Goal: Transaction & Acquisition: Purchase product/service

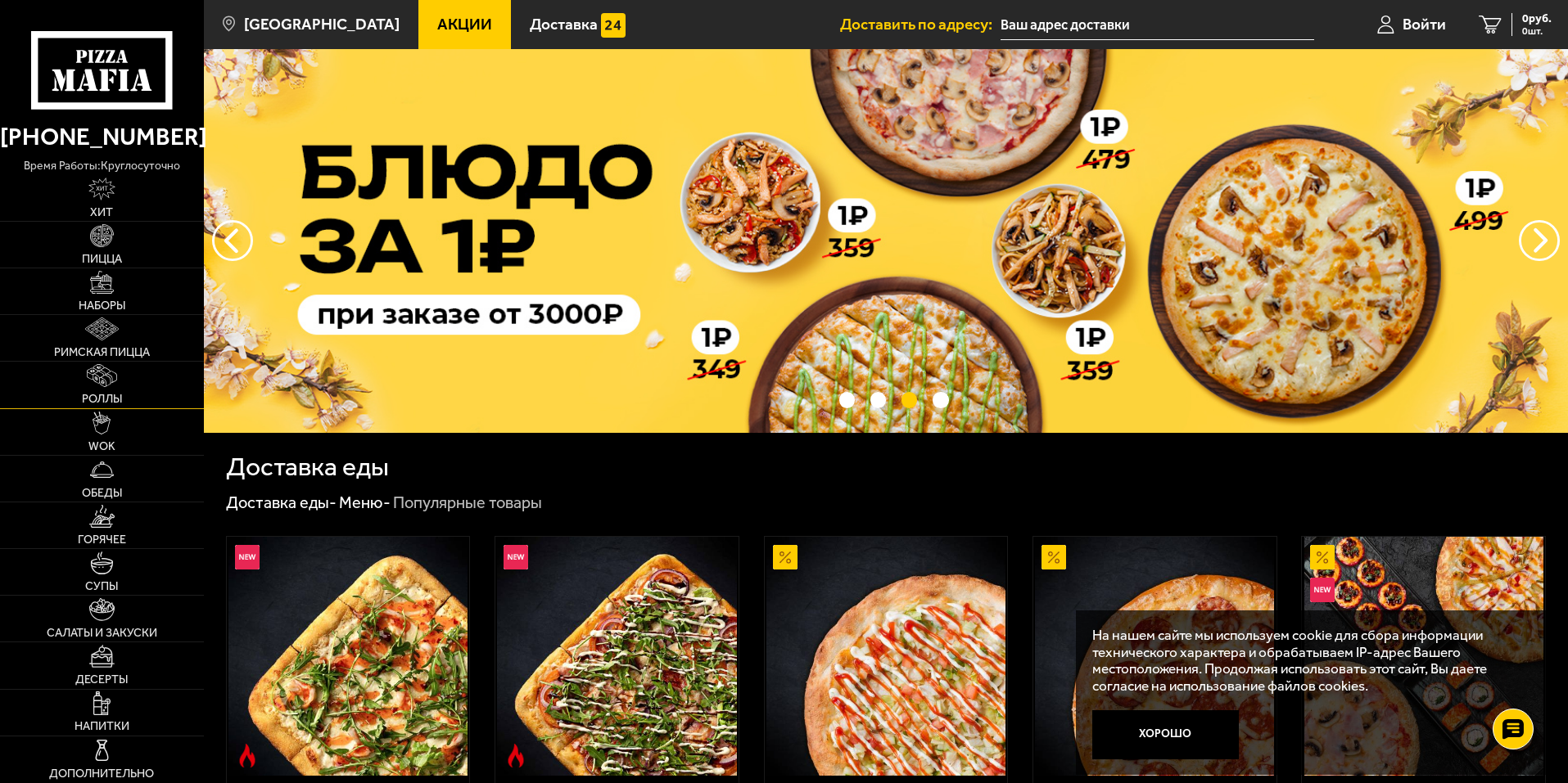
click at [126, 396] on link "Роллы" at bounding box center [102, 385] width 204 height 46
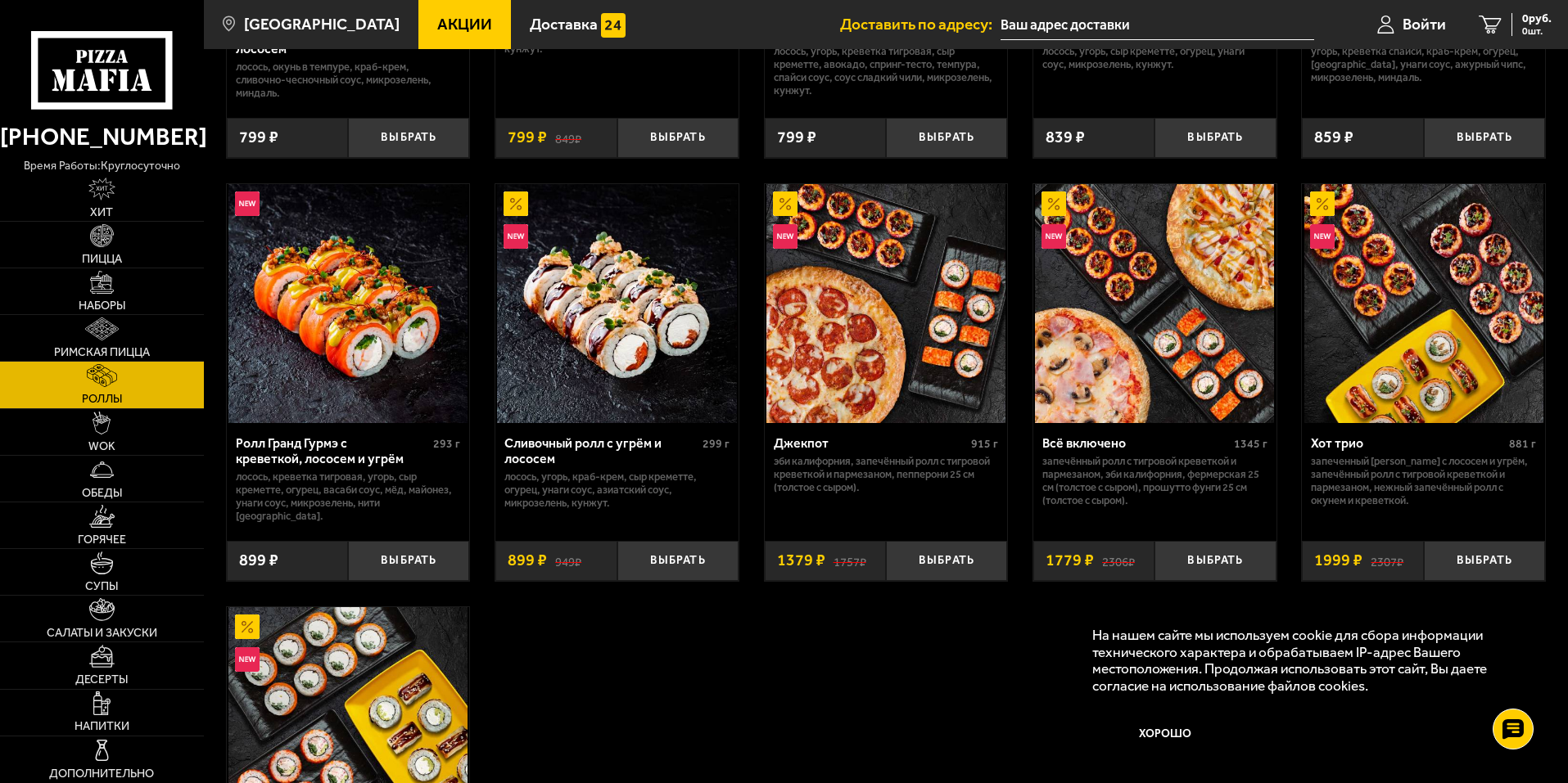
scroll to position [819, 0]
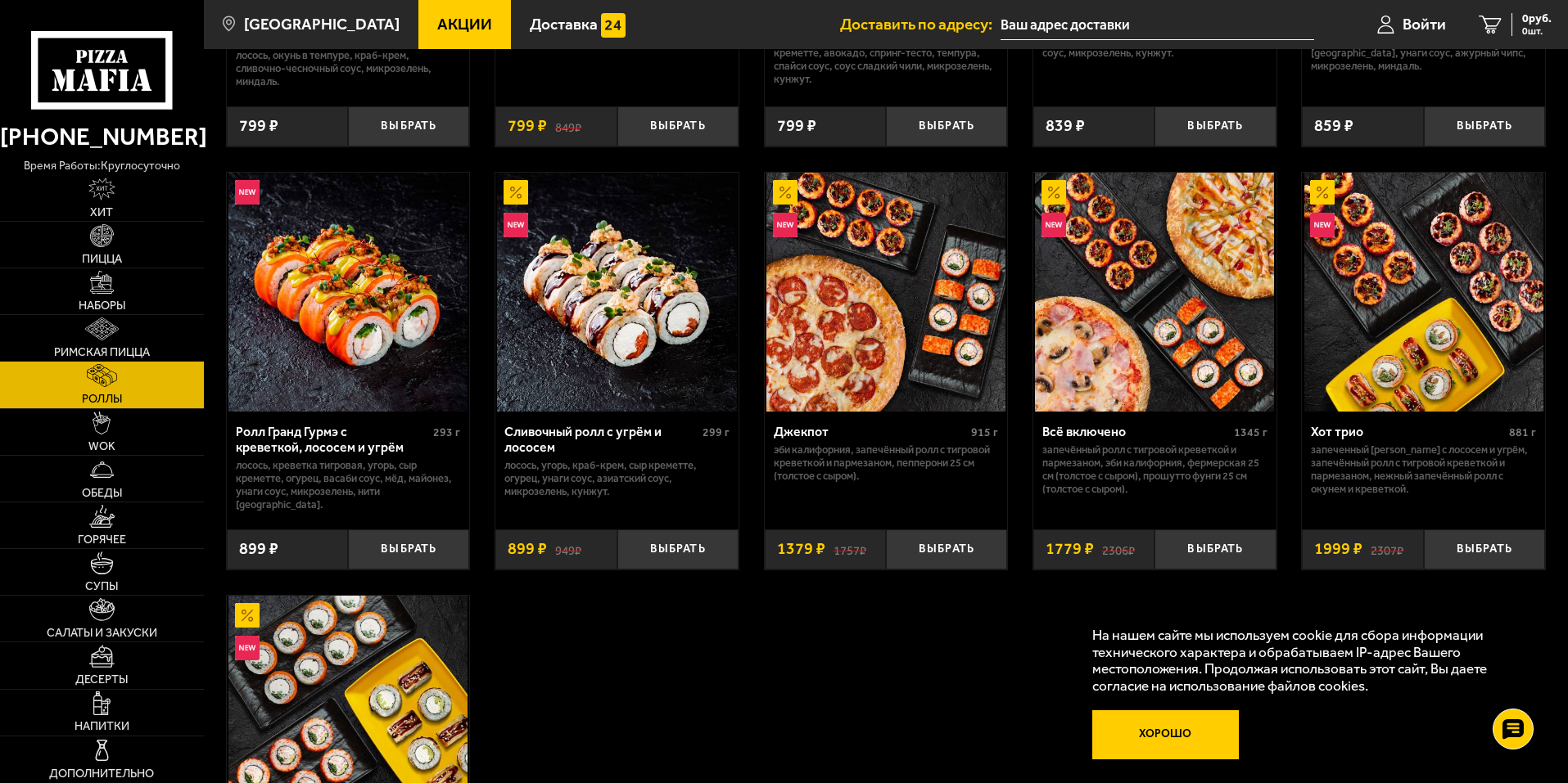
click at [1175, 733] on button "Хорошо" at bounding box center [1166, 735] width 148 height 50
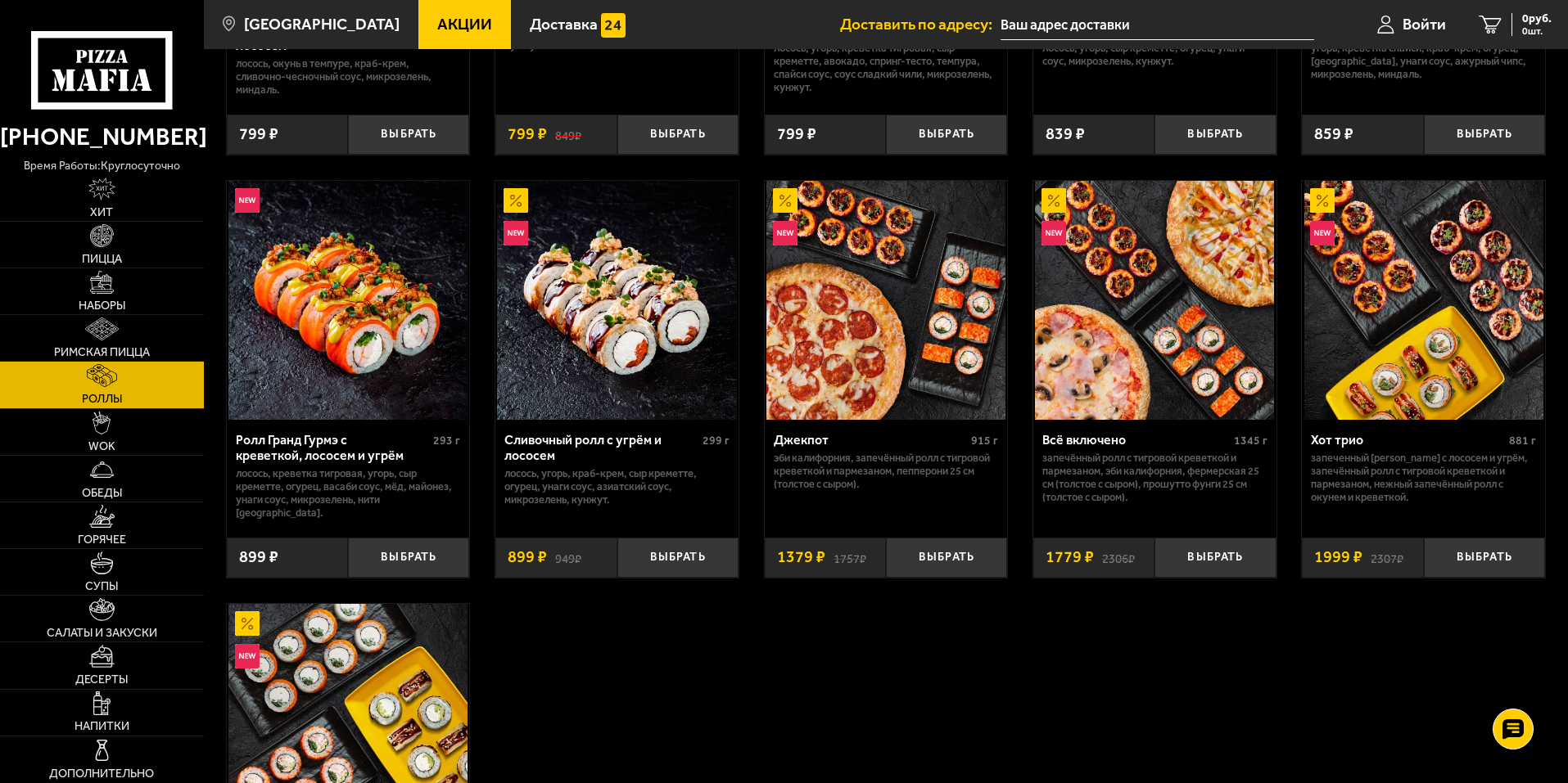
scroll to position [655, 0]
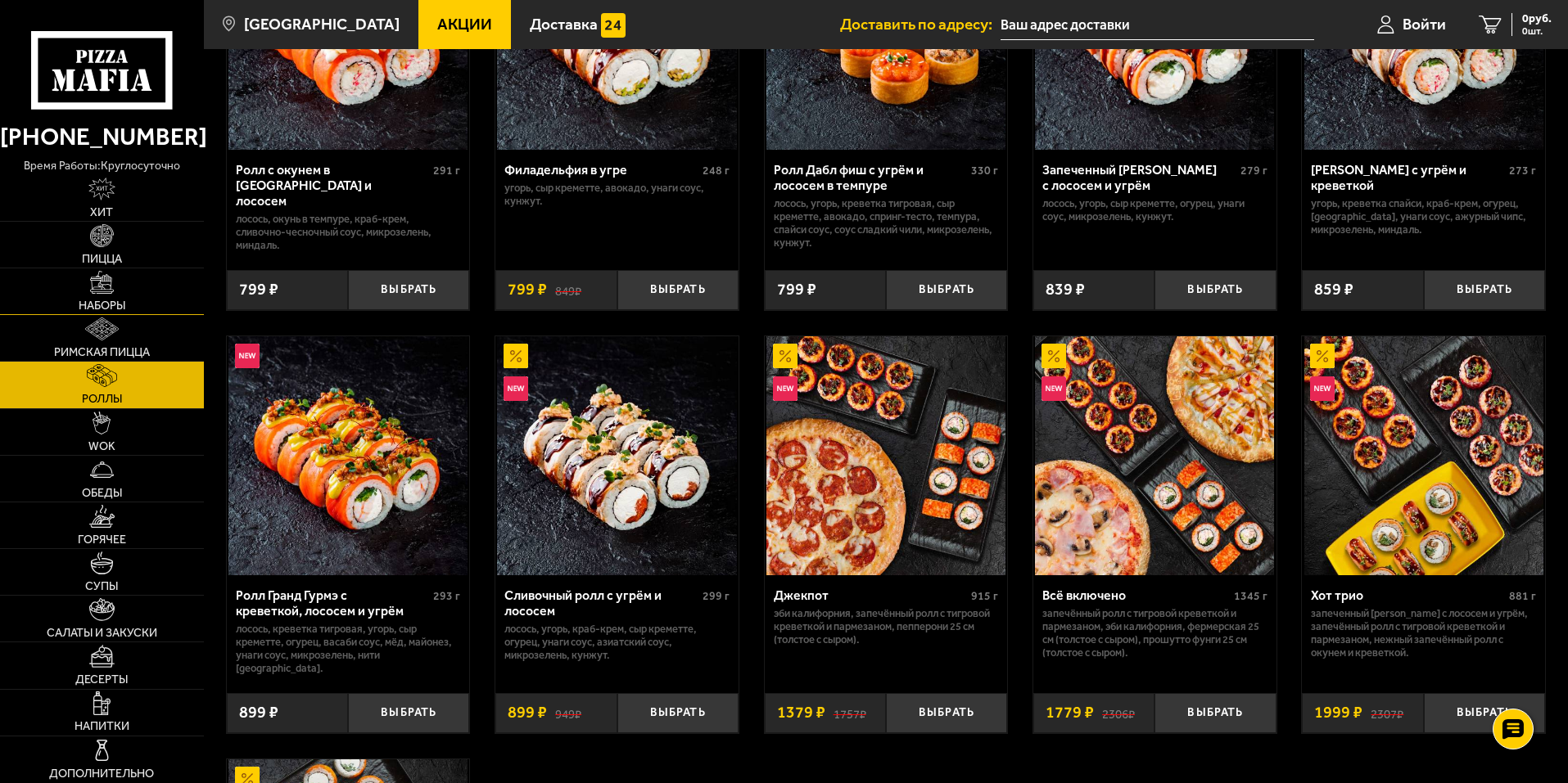
click at [131, 301] on link "Наборы" at bounding box center [102, 291] width 204 height 46
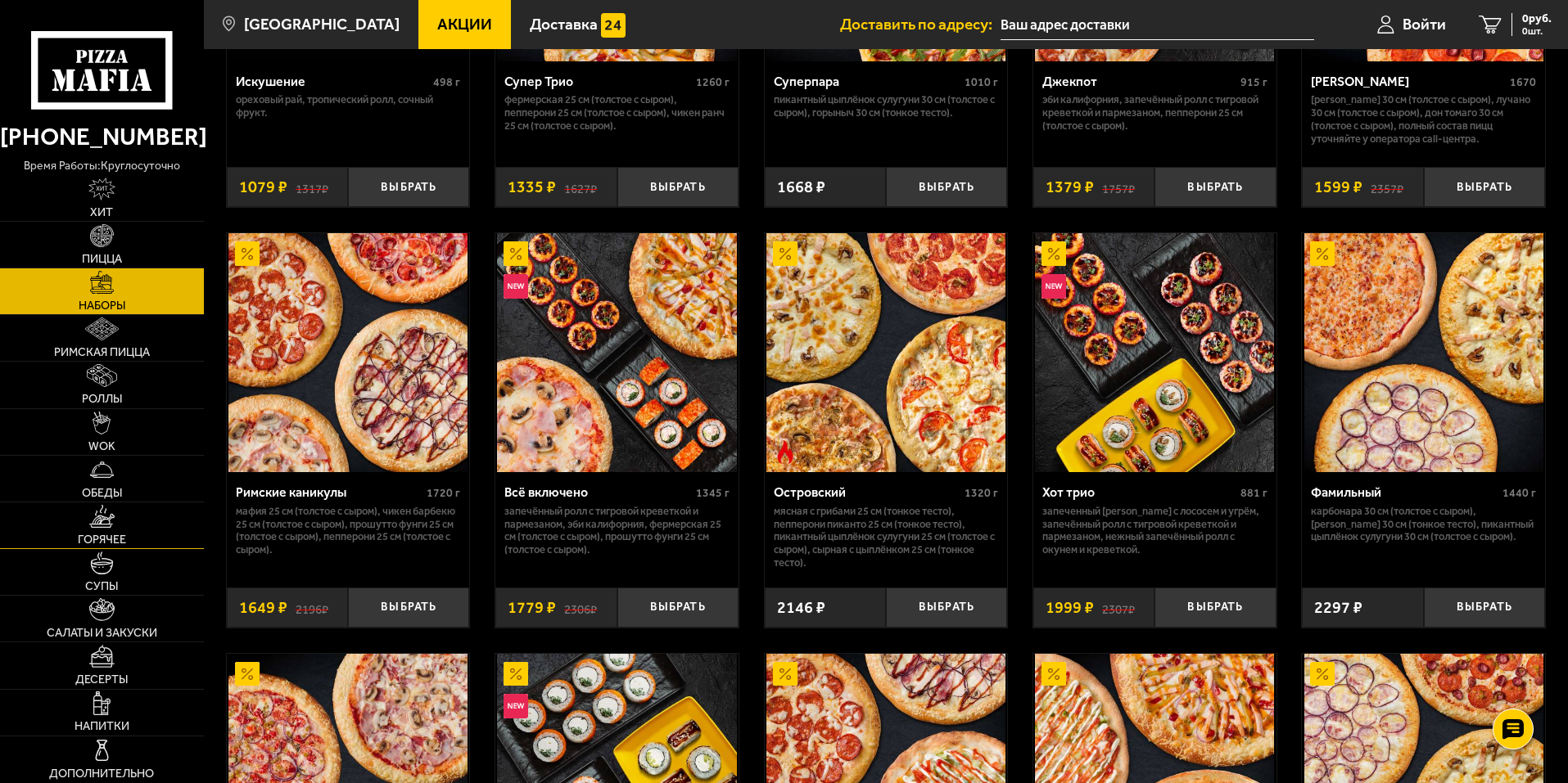
scroll to position [1221, 0]
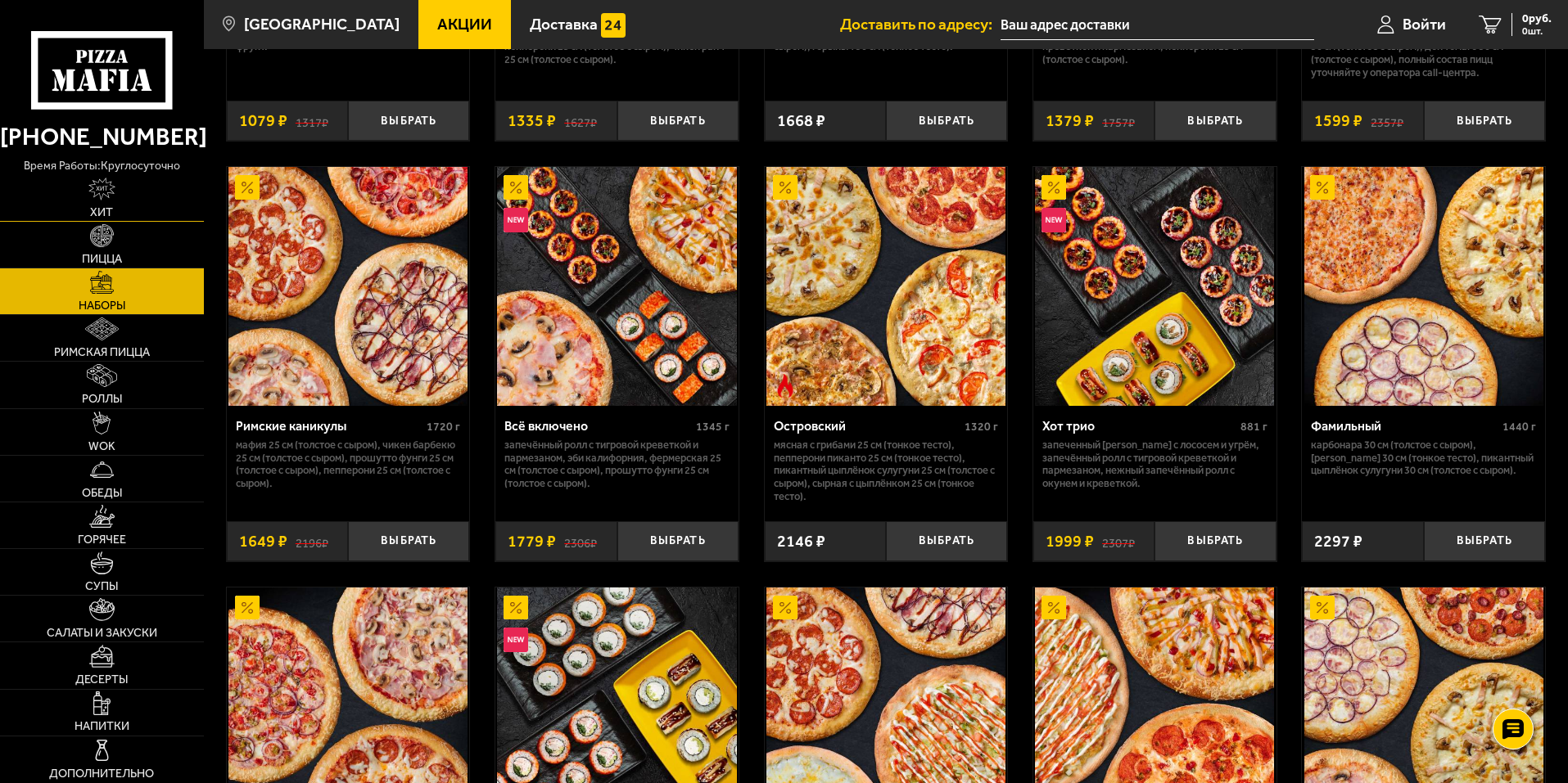
click at [106, 178] on img at bounding box center [102, 189] width 28 height 23
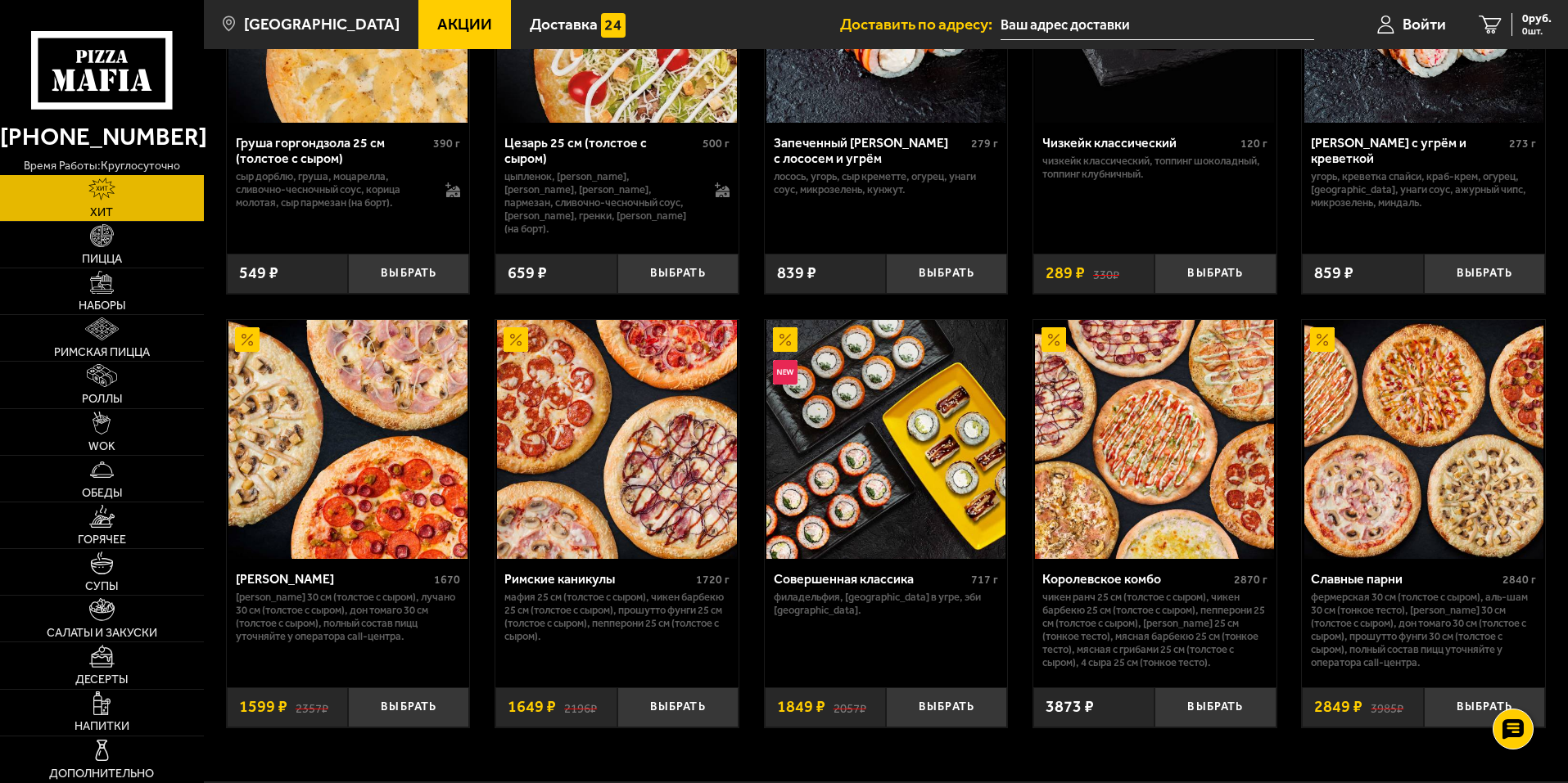
scroll to position [817, 0]
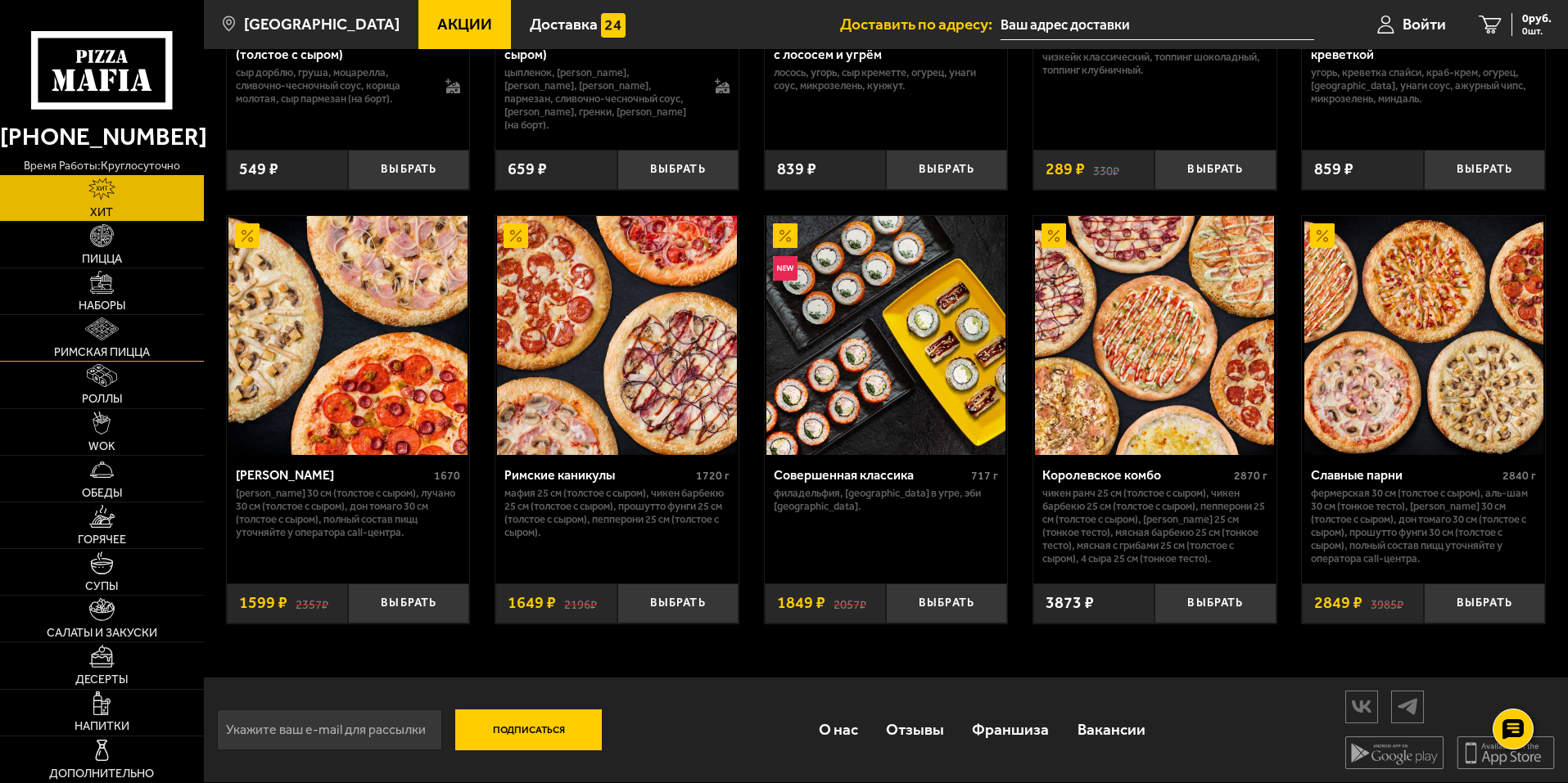
click at [119, 341] on link "Римская пицца" at bounding box center [102, 338] width 204 height 46
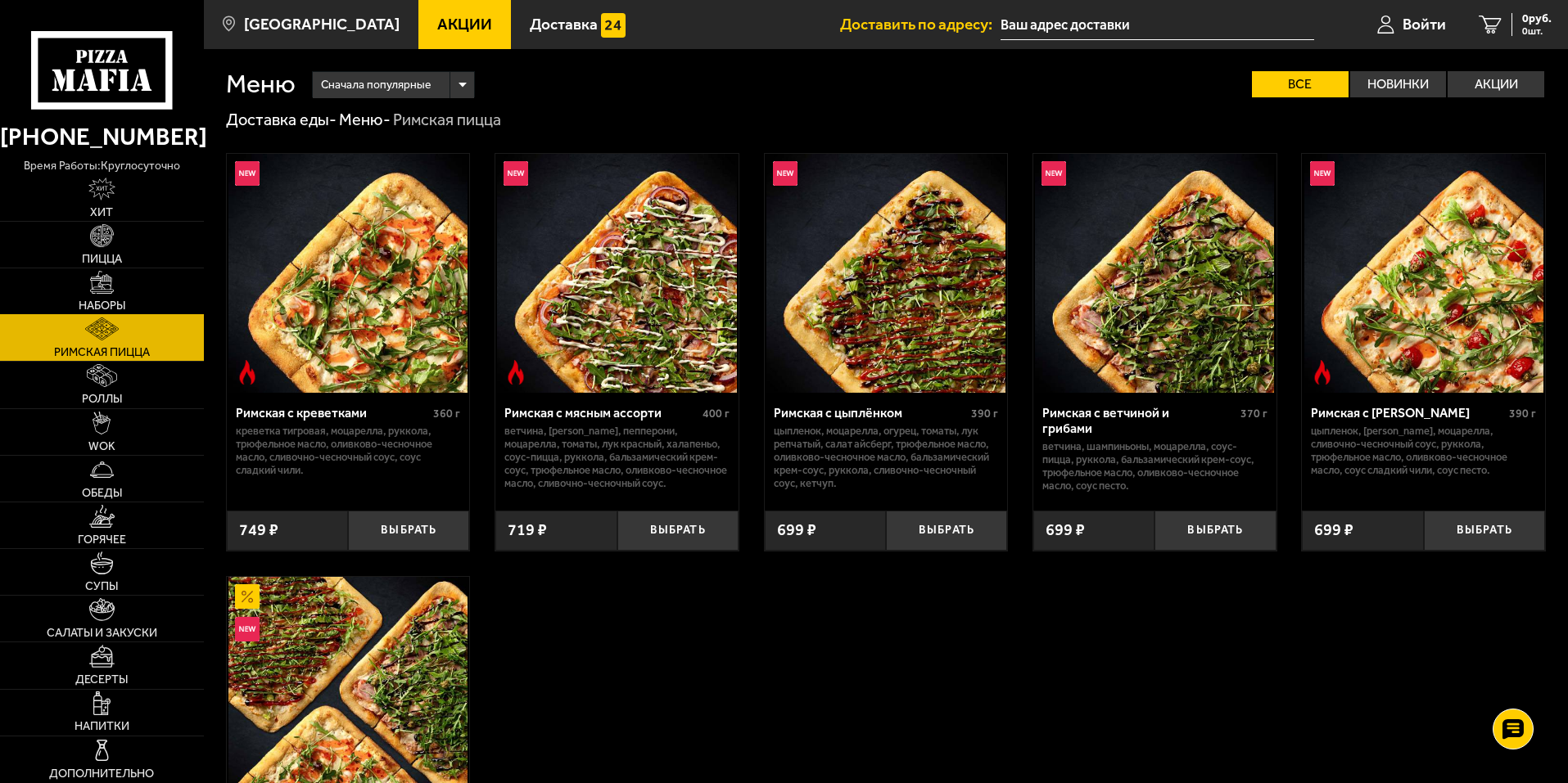
click at [130, 283] on link "Наборы" at bounding box center [102, 291] width 204 height 46
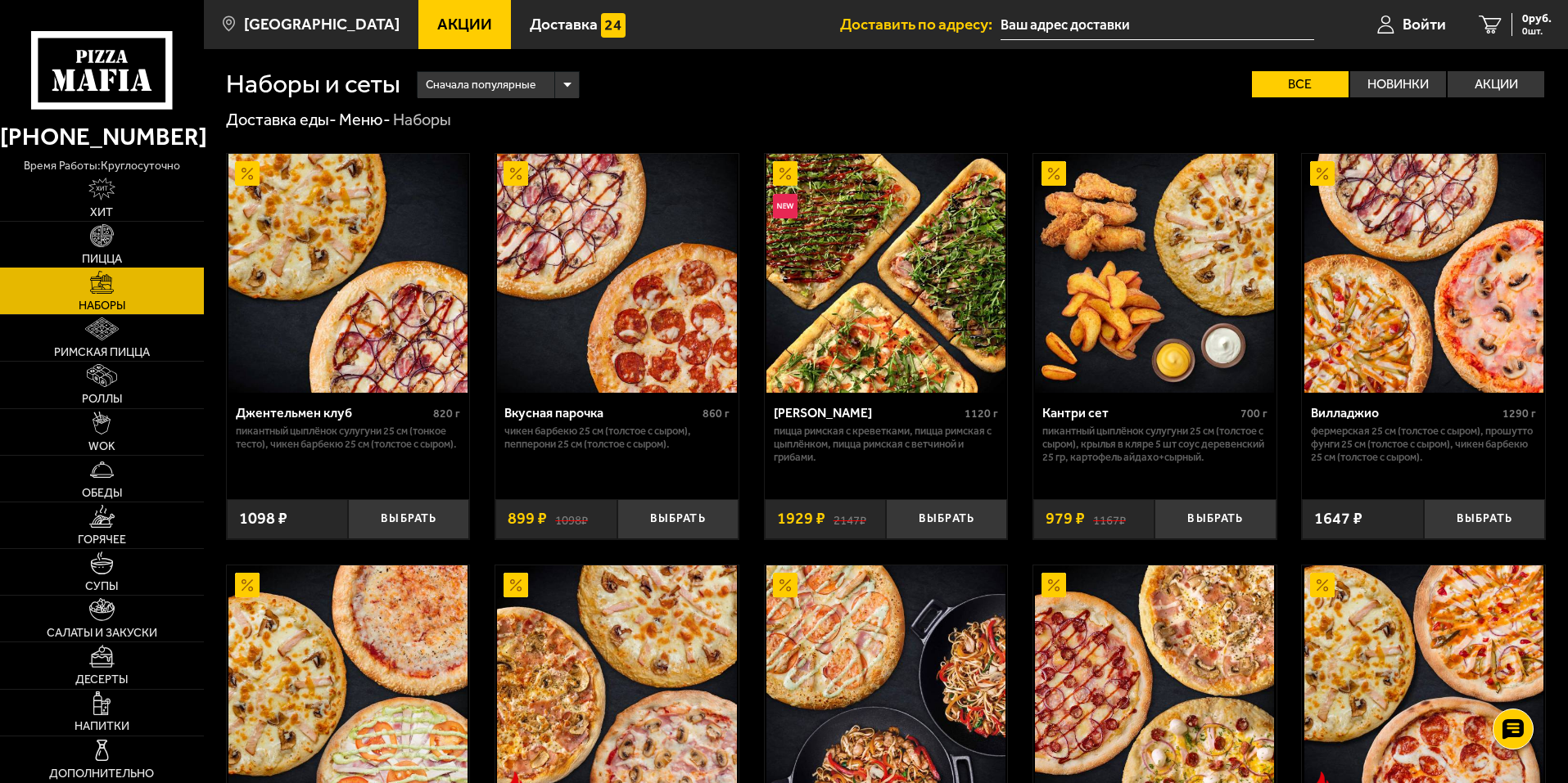
click at [126, 259] on link "Пицца" at bounding box center [102, 245] width 204 height 46
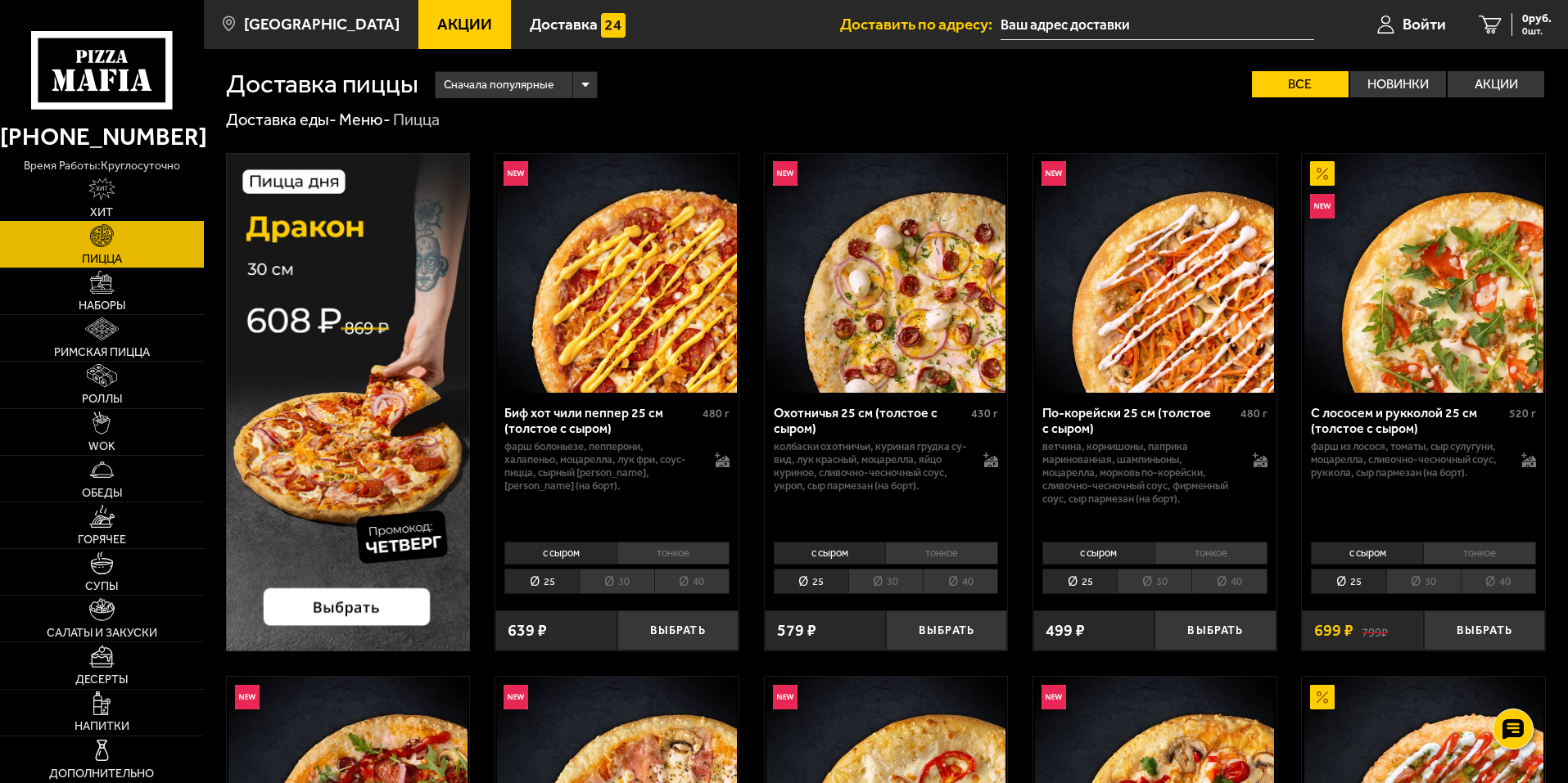
click at [110, 194] on img at bounding box center [102, 189] width 28 height 23
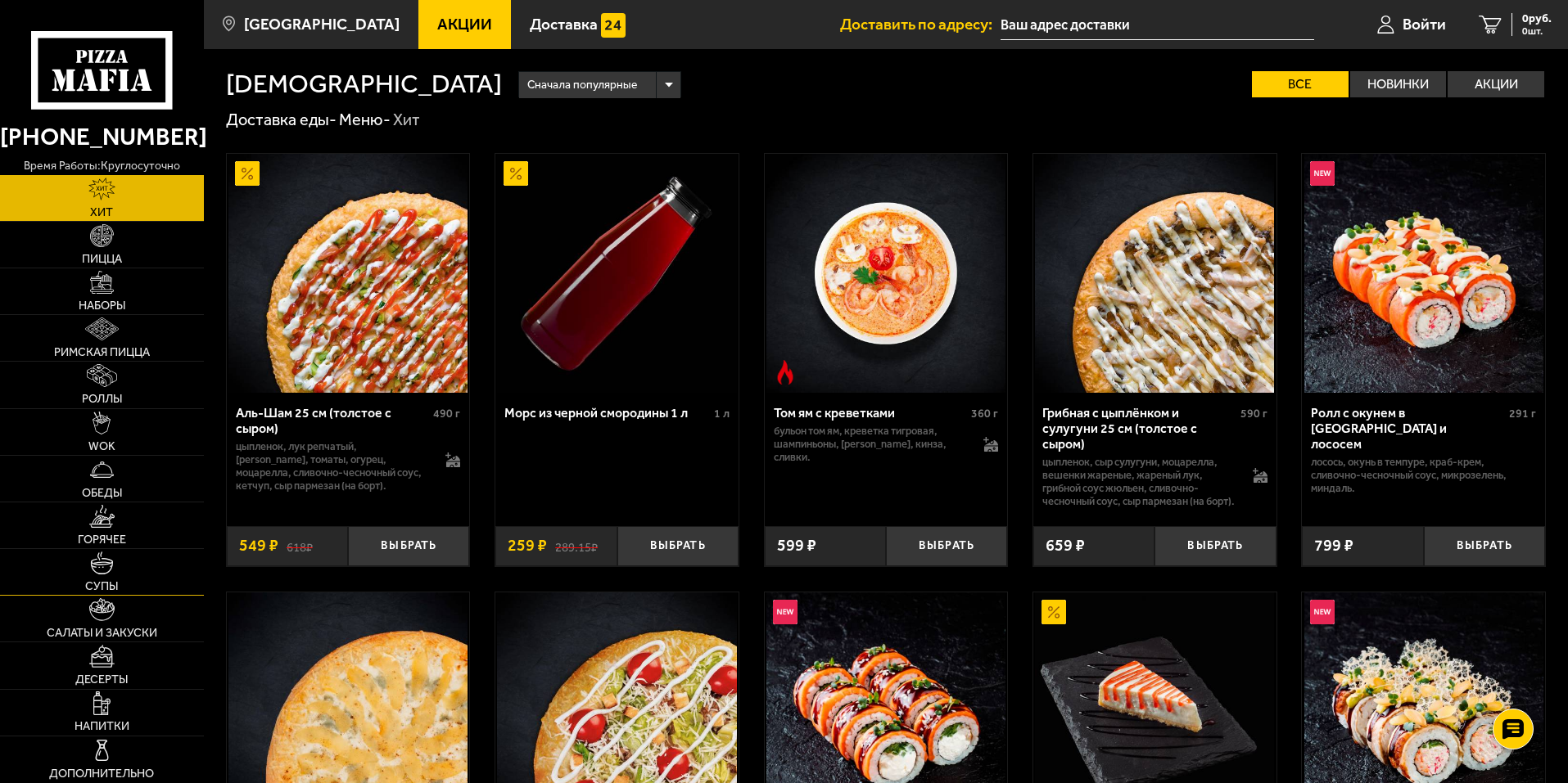
click at [121, 576] on link "Супы" at bounding box center [102, 572] width 204 height 46
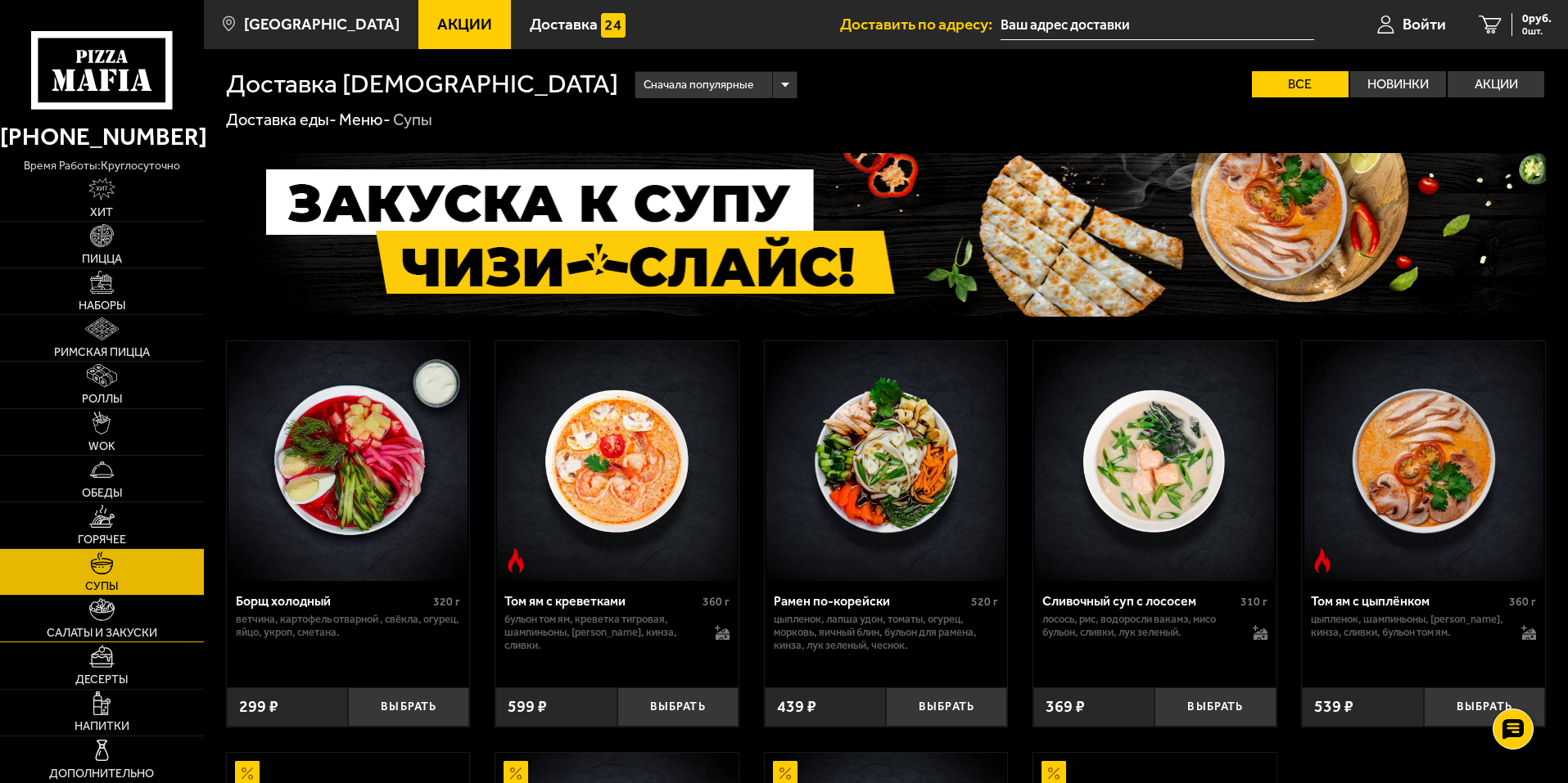
click at [123, 621] on link "Салаты и закуски" at bounding box center [102, 619] width 204 height 46
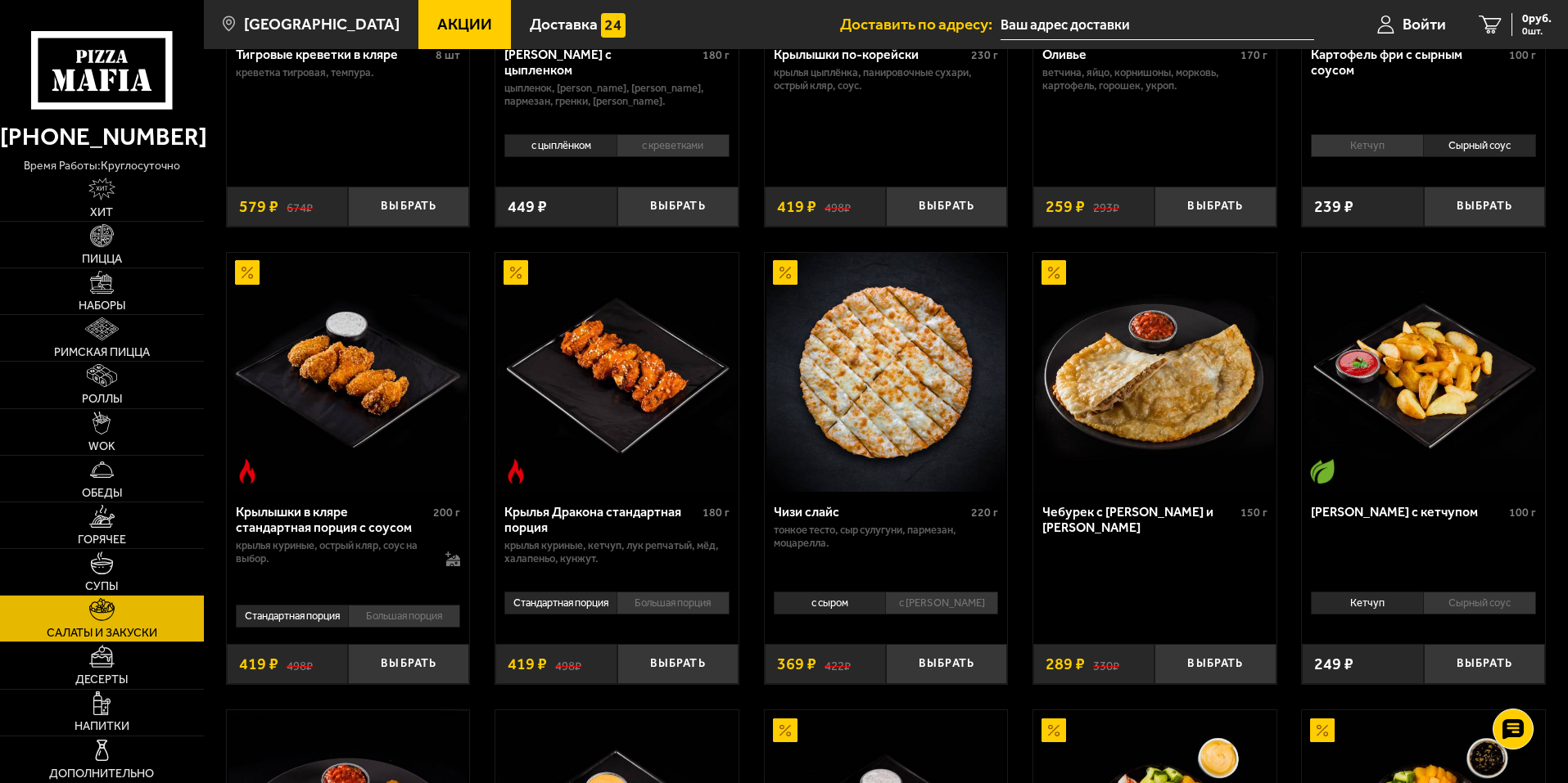
scroll to position [409, 0]
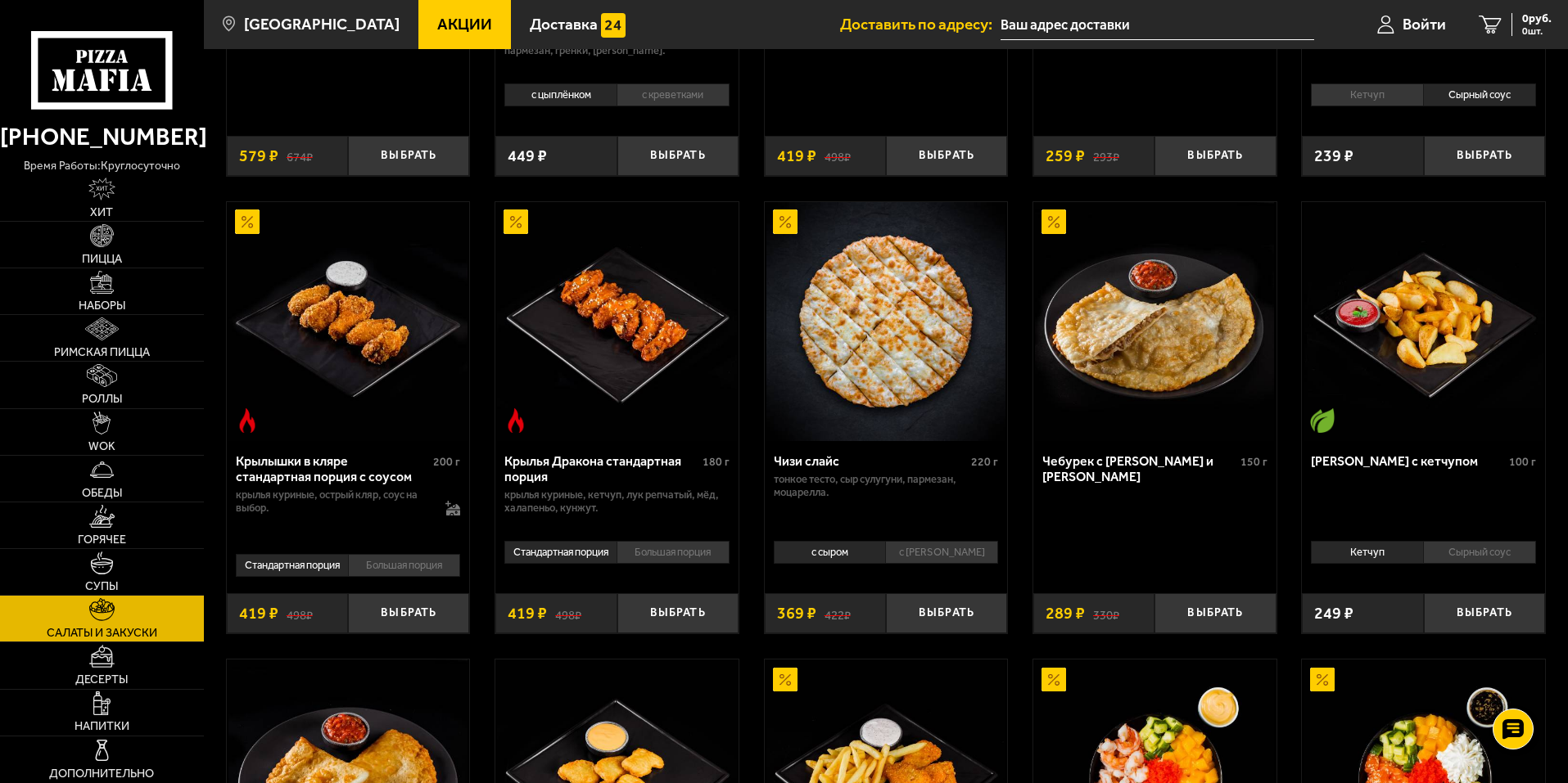
click at [942, 553] on li "с [PERSON_NAME]" at bounding box center [941, 552] width 113 height 23
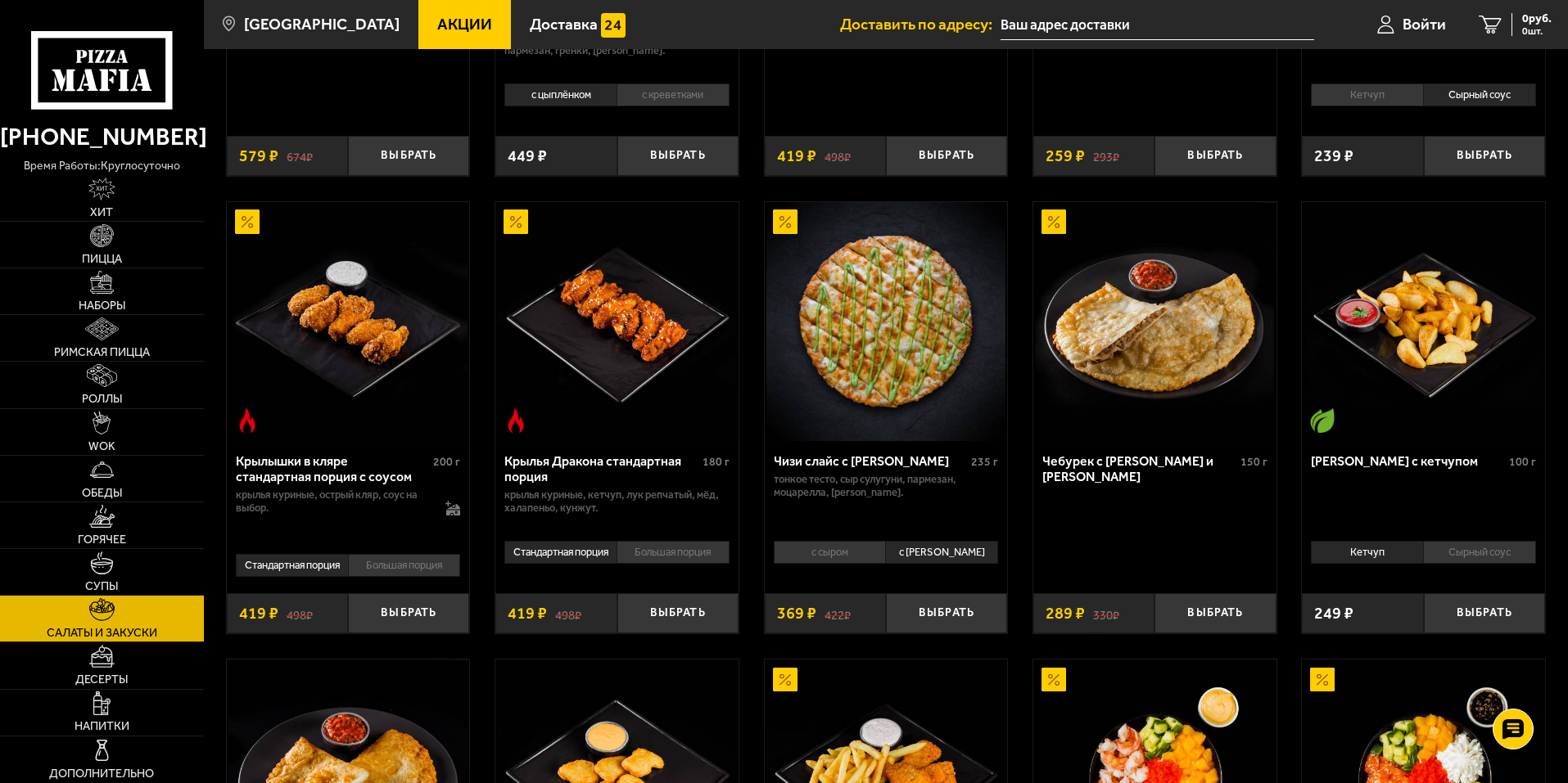
click at [869, 562] on li "с сыром" at bounding box center [829, 552] width 112 height 23
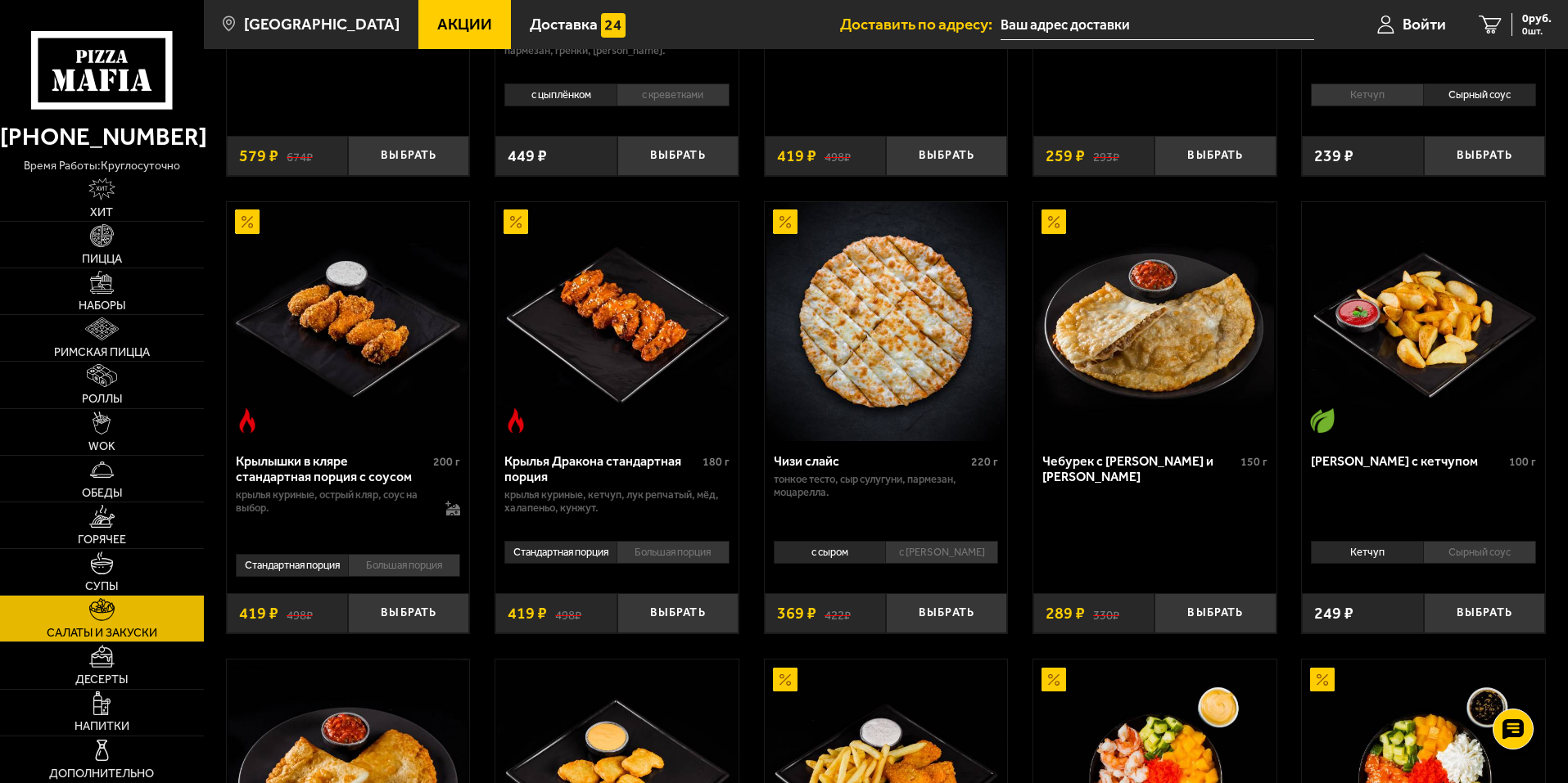
click at [904, 556] on li "с [PERSON_NAME]" at bounding box center [941, 552] width 113 height 23
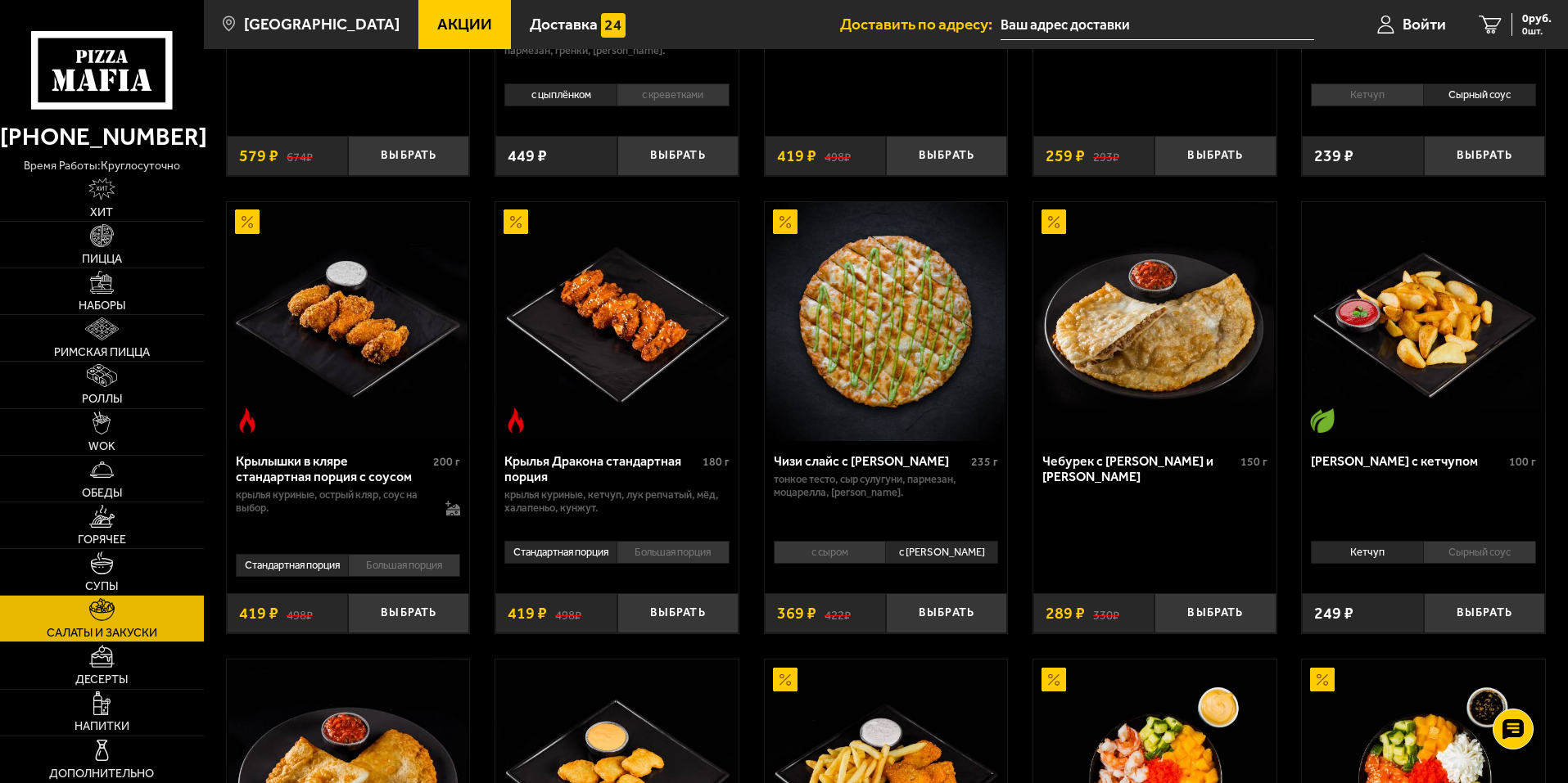
click at [857, 550] on li "с сыром" at bounding box center [829, 552] width 112 height 23
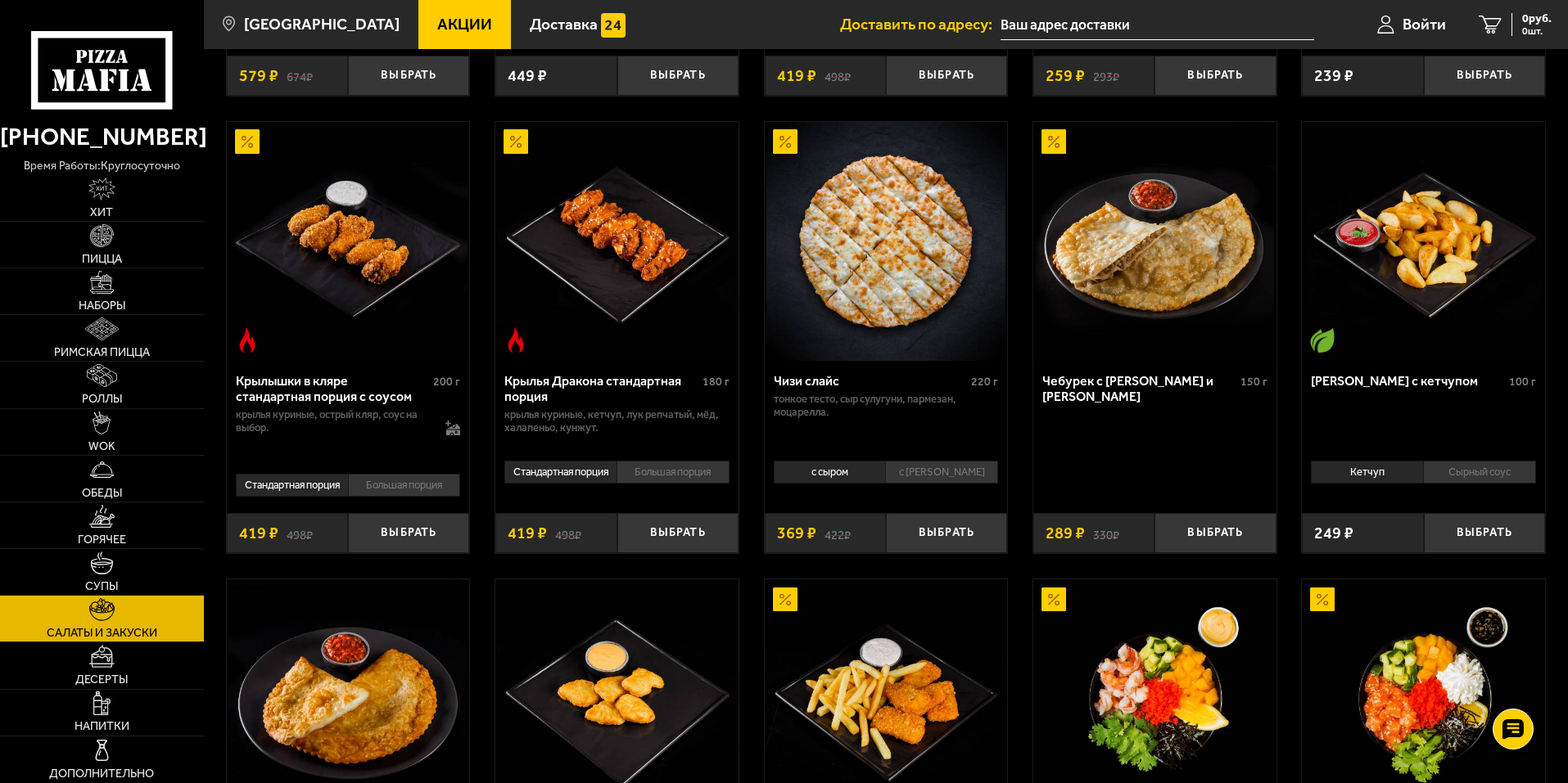
scroll to position [508, 0]
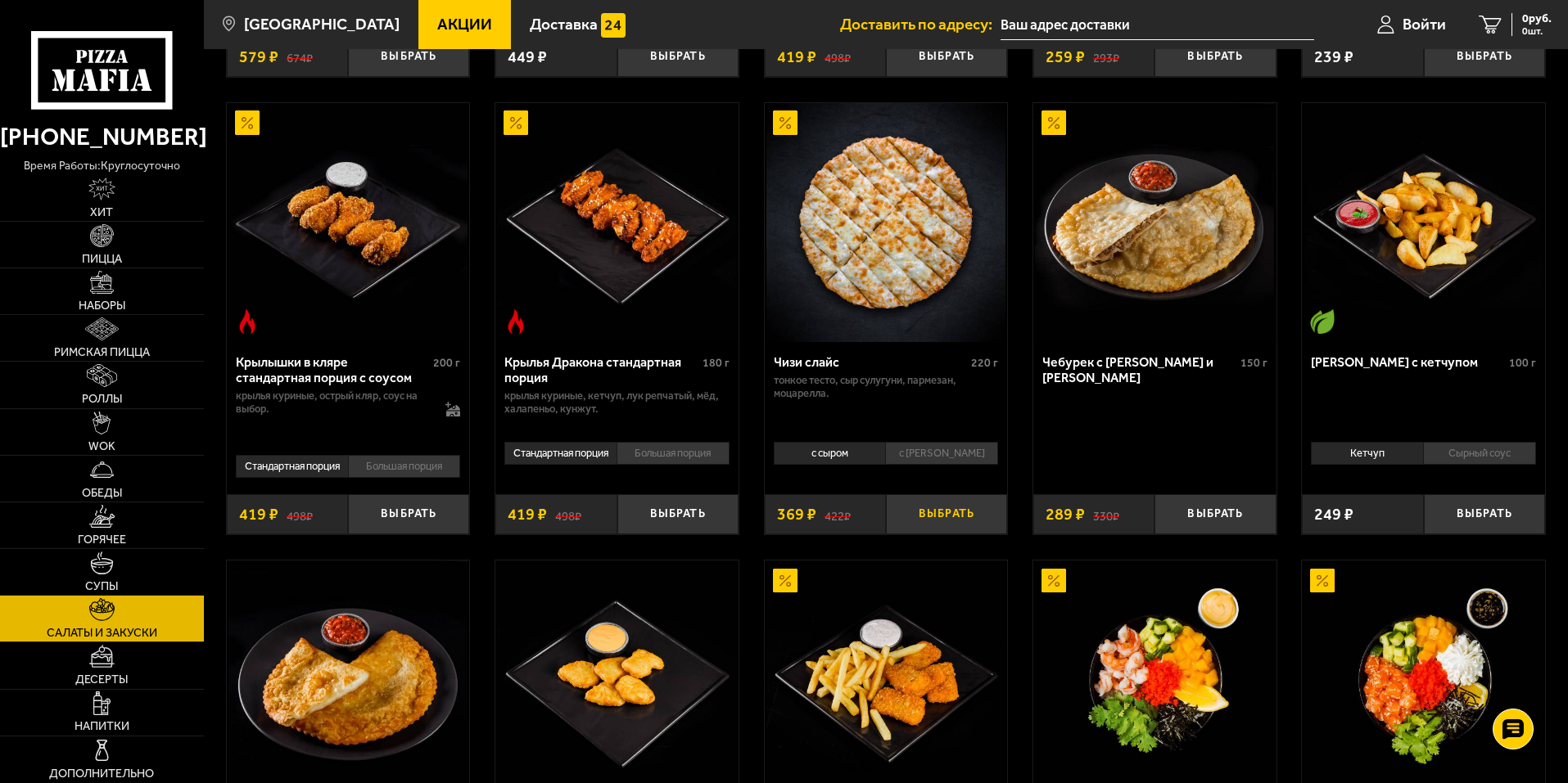
click at [908, 535] on button "Выбрать" at bounding box center [946, 514] width 121 height 40
click at [117, 301] on span "Наборы" at bounding box center [102, 306] width 47 height 11
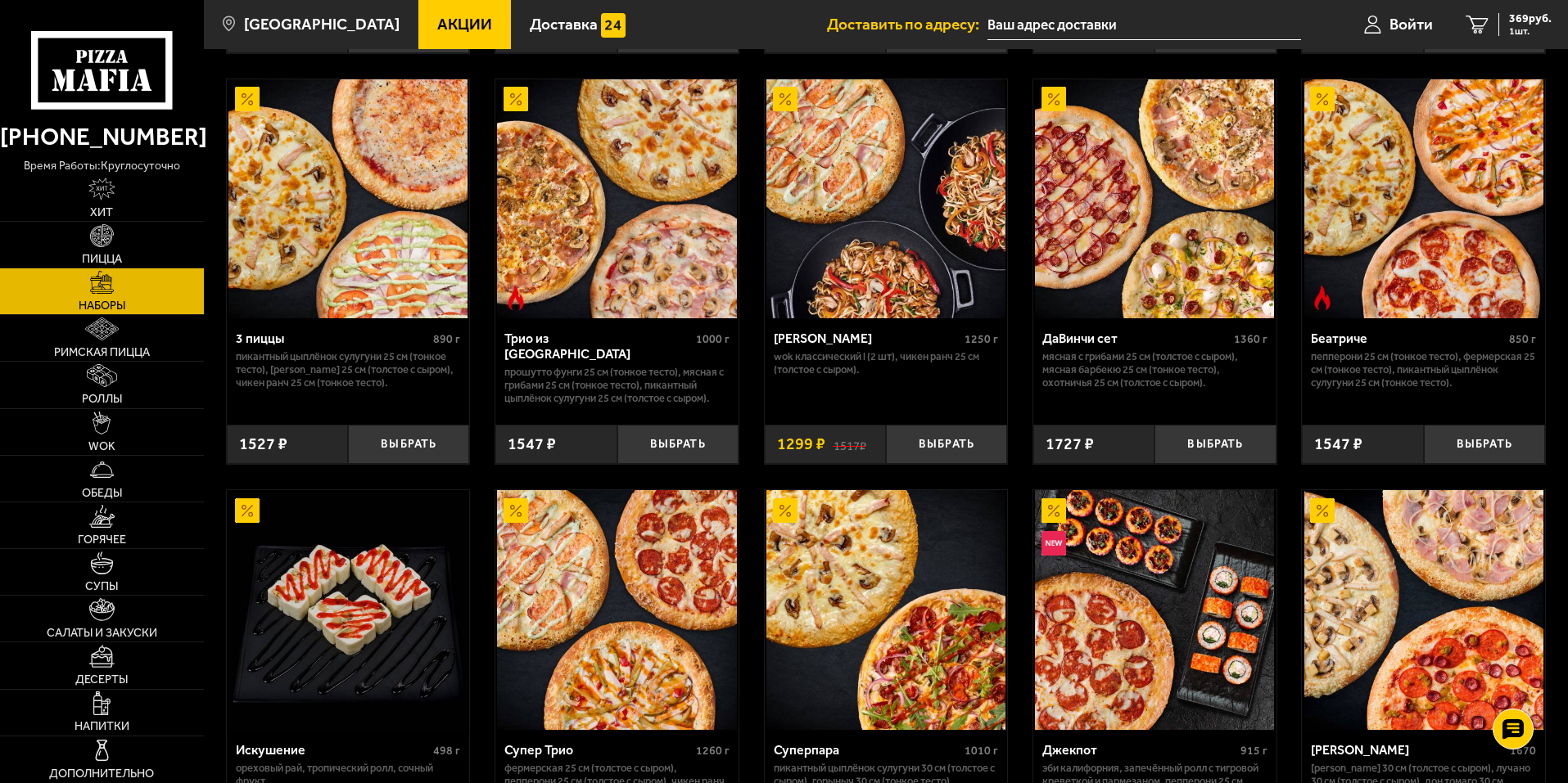
scroll to position [491, 0]
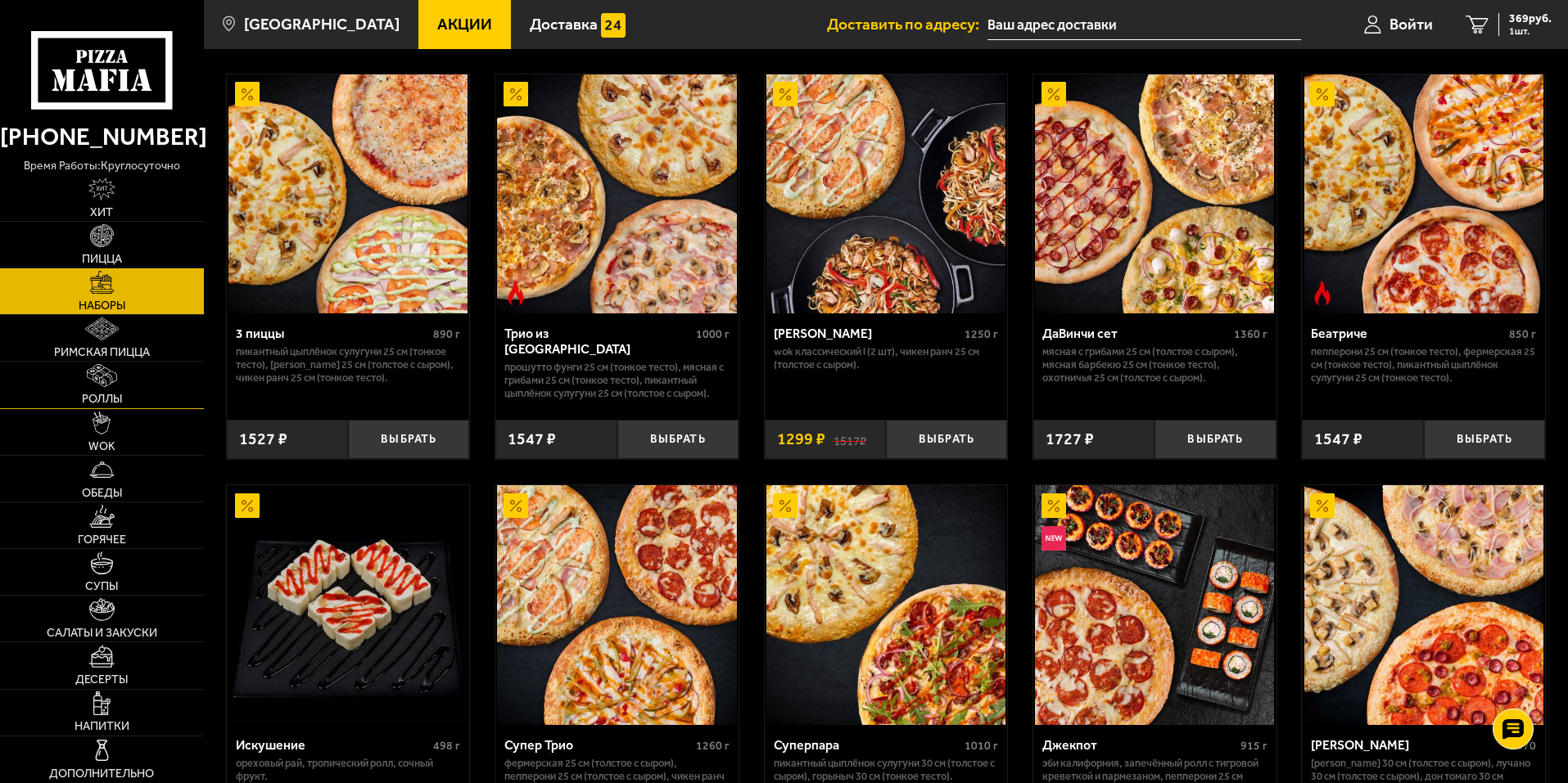
click at [144, 386] on link "Роллы" at bounding box center [102, 385] width 204 height 46
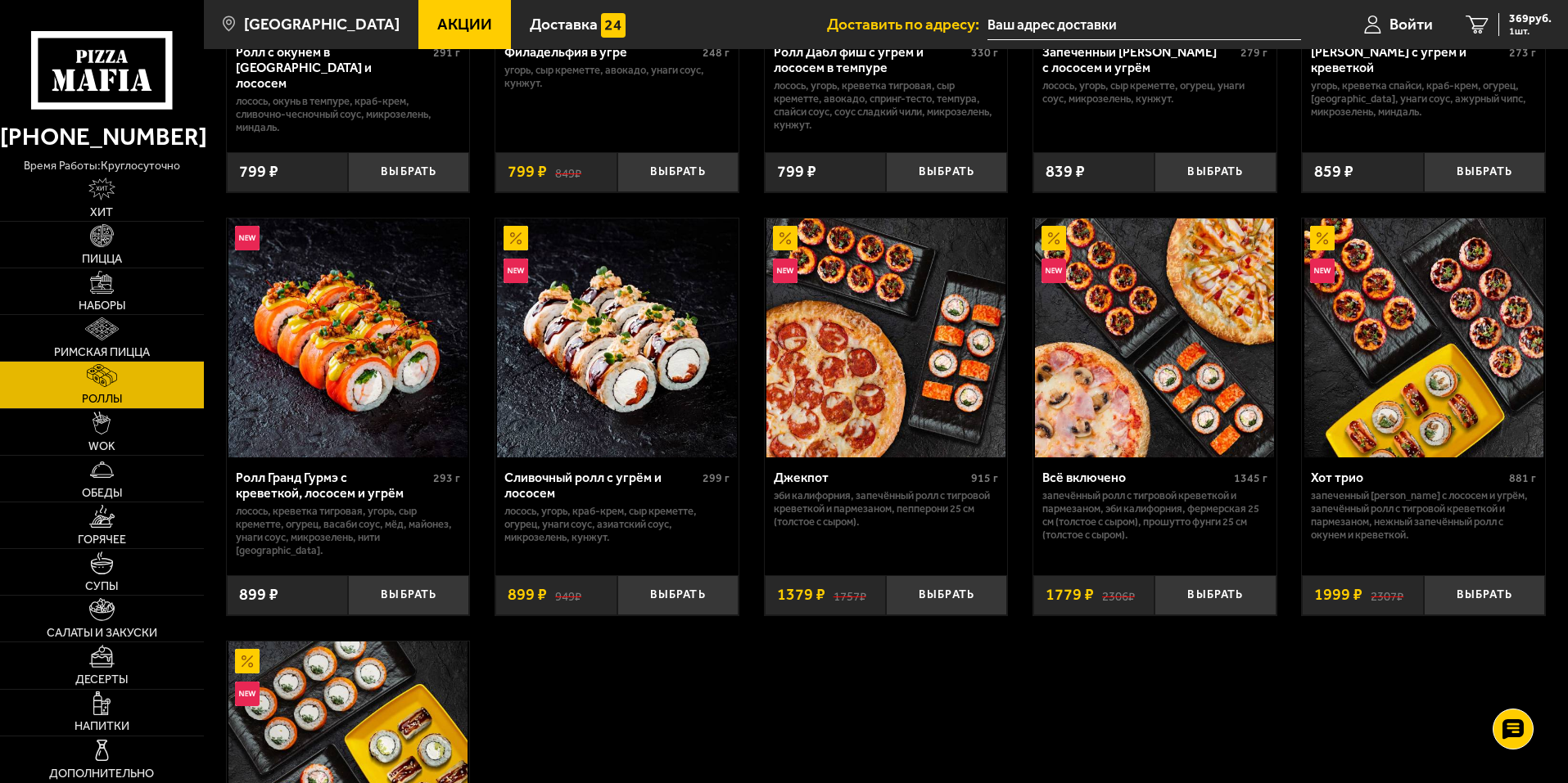
scroll to position [819, 0]
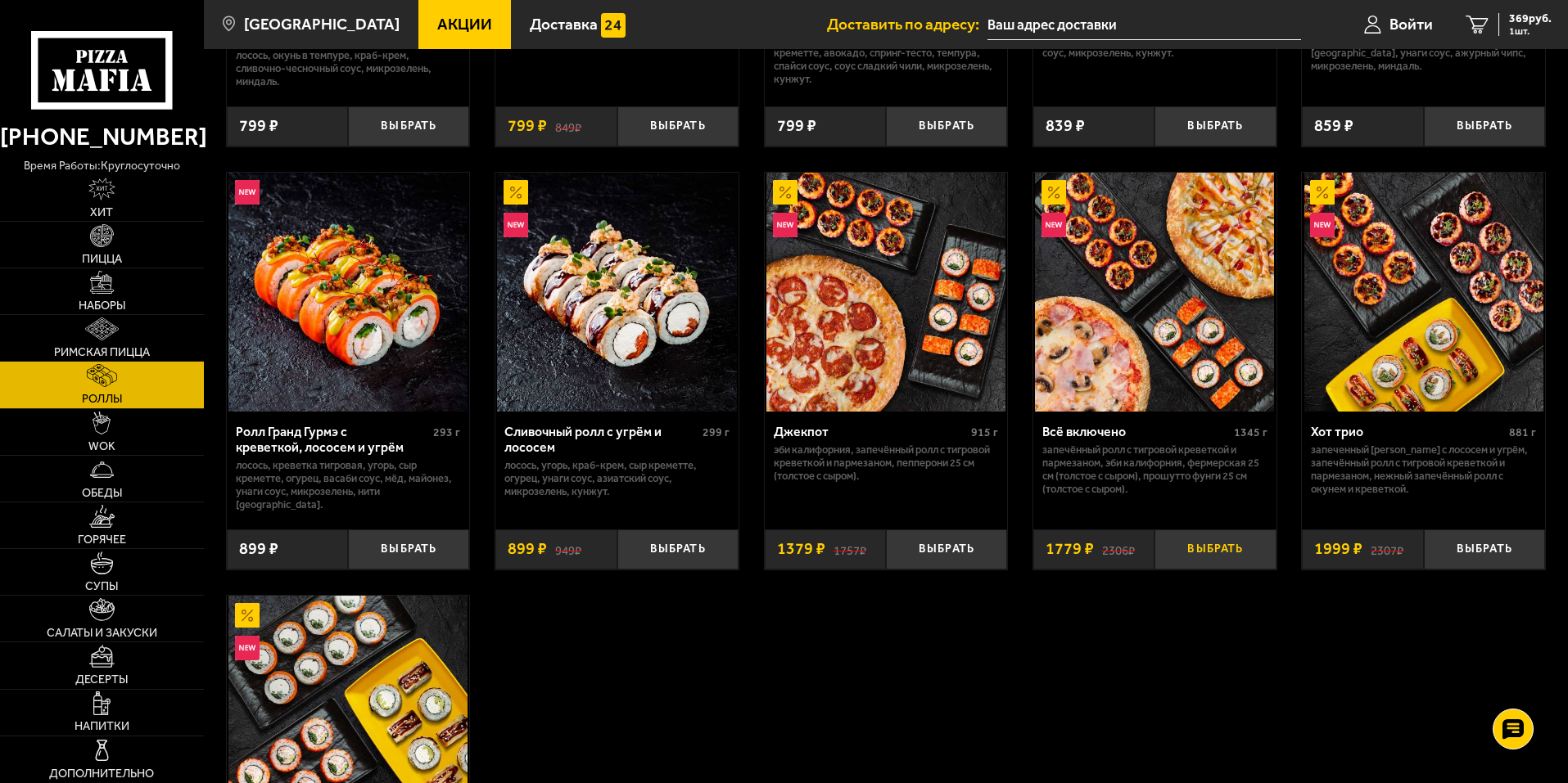
click at [1196, 541] on button "Выбрать" at bounding box center [1215, 549] width 121 height 40
click at [1524, 32] on span "2 шт." at bounding box center [1527, 32] width 50 height 10
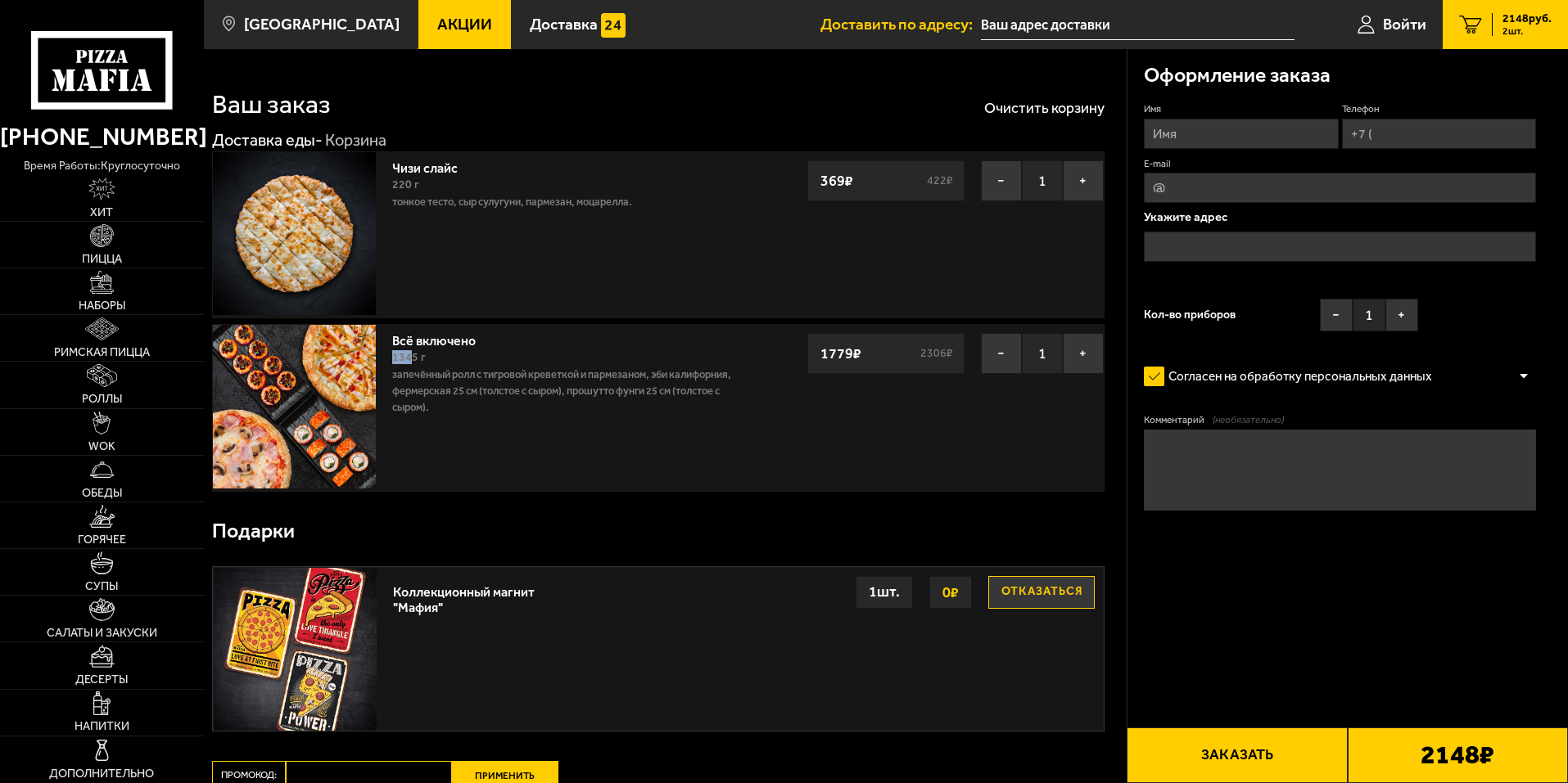
drag, startPoint x: 410, startPoint y: 354, endPoint x: 390, endPoint y: 357, distance: 20.2
click at [390, 357] on div "Всё включено 1345 г Запечённый ролл с тигровой креветкой и пармезаном, Эби Кали…" at bounding box center [574, 408] width 380 height 166
click at [453, 360] on div "1345 г" at bounding box center [574, 357] width 364 height 18
